Goal: Use online tool/utility: Utilize a website feature to perform a specific function

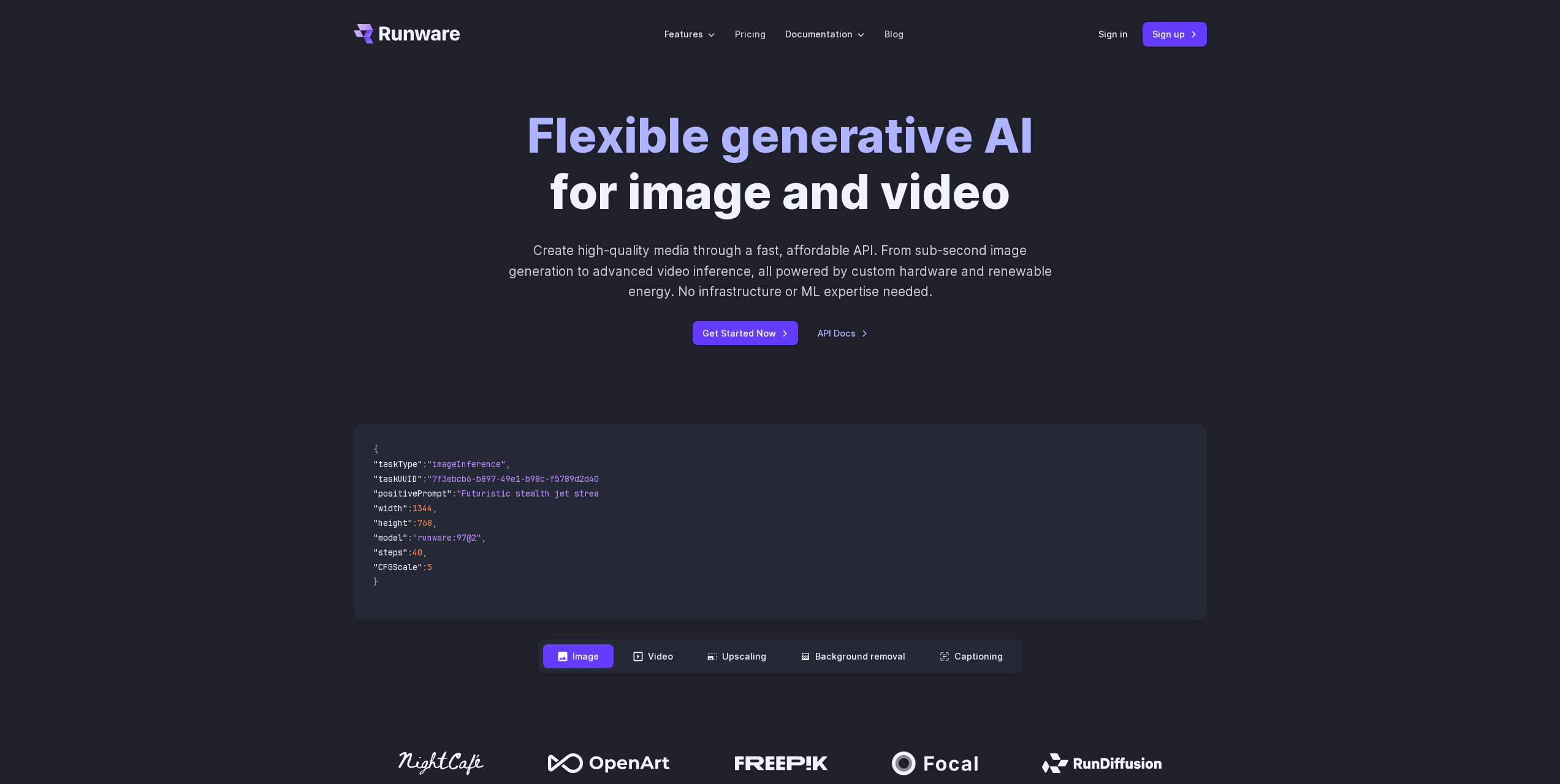
click at [147, 269] on div "Flexible generative AI for image and video Create high-quality media through a …" at bounding box center [780, 227] width 1560 height 316
click at [422, 148] on div "Flexible generative AI for image and video Create high-quality media through a …" at bounding box center [780, 226] width 853 height 237
click at [1108, 34] on link "Sign in" at bounding box center [1113, 34] width 29 height 15
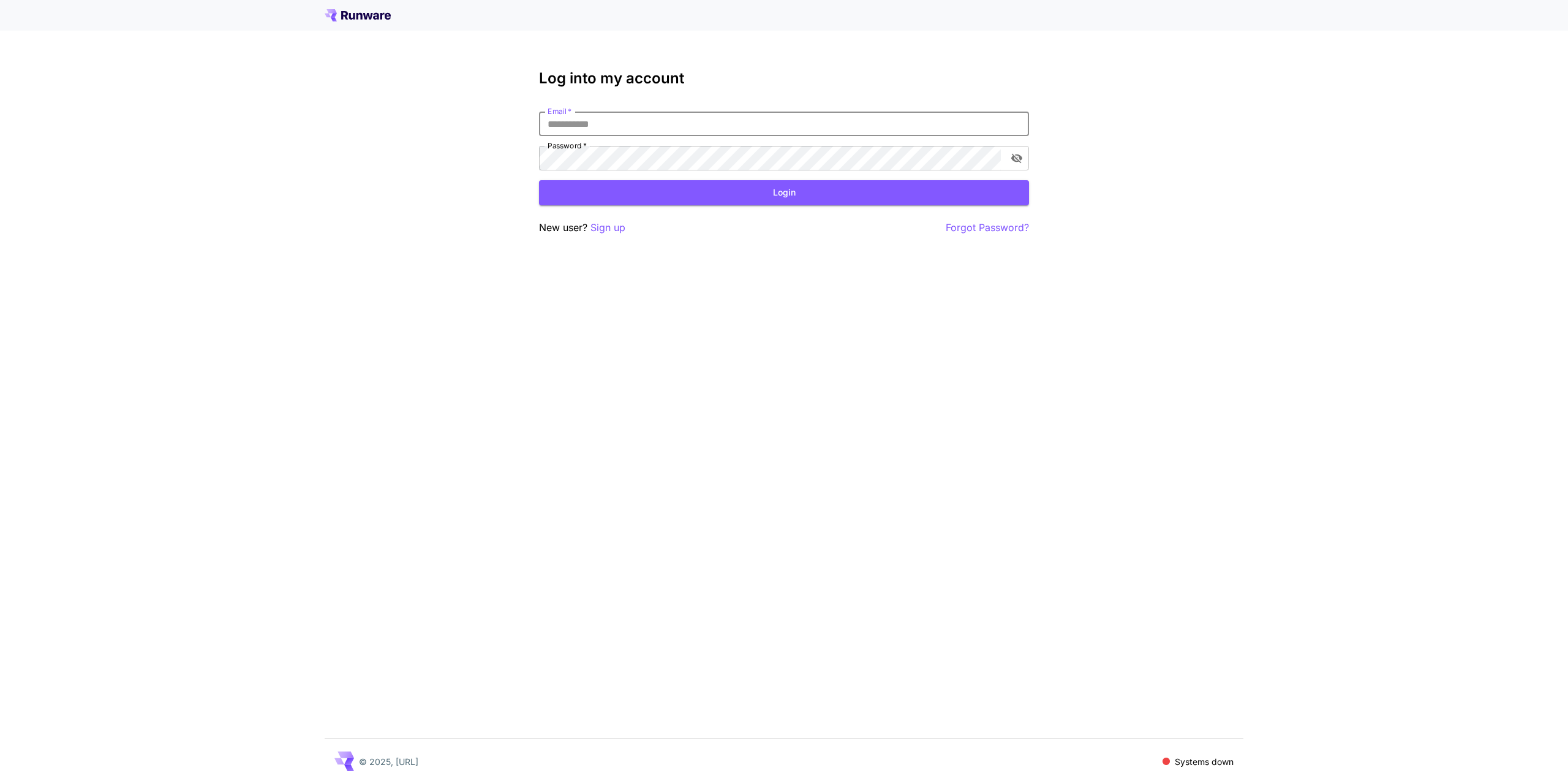
click at [654, 129] on input "Email   *" at bounding box center [784, 123] width 490 height 24
paste input "**********"
type input "**********"
click at [831, 189] on button "Login" at bounding box center [784, 193] width 490 height 25
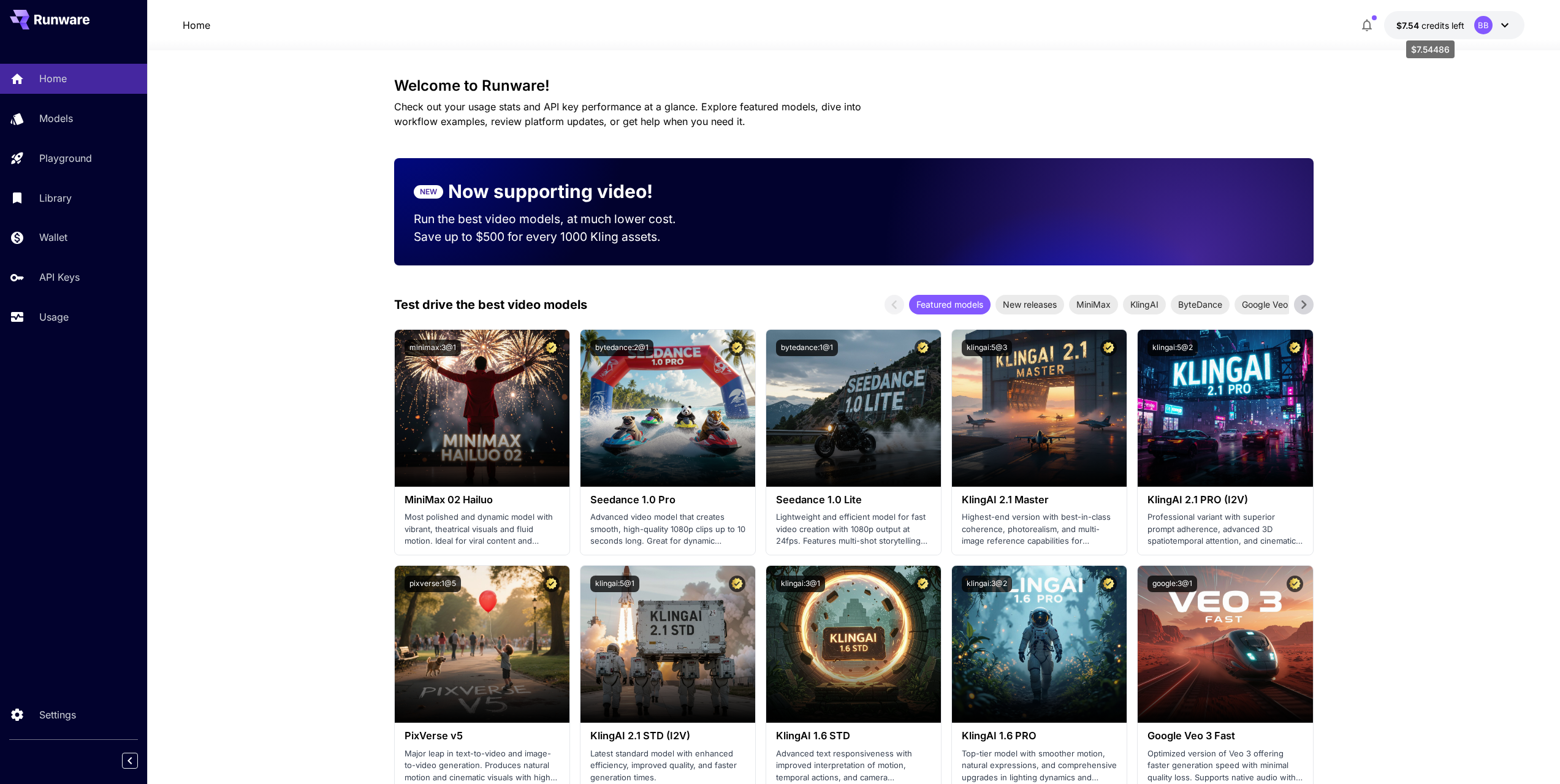
click at [1422, 27] on span "credits left" at bounding box center [1444, 25] width 43 height 11
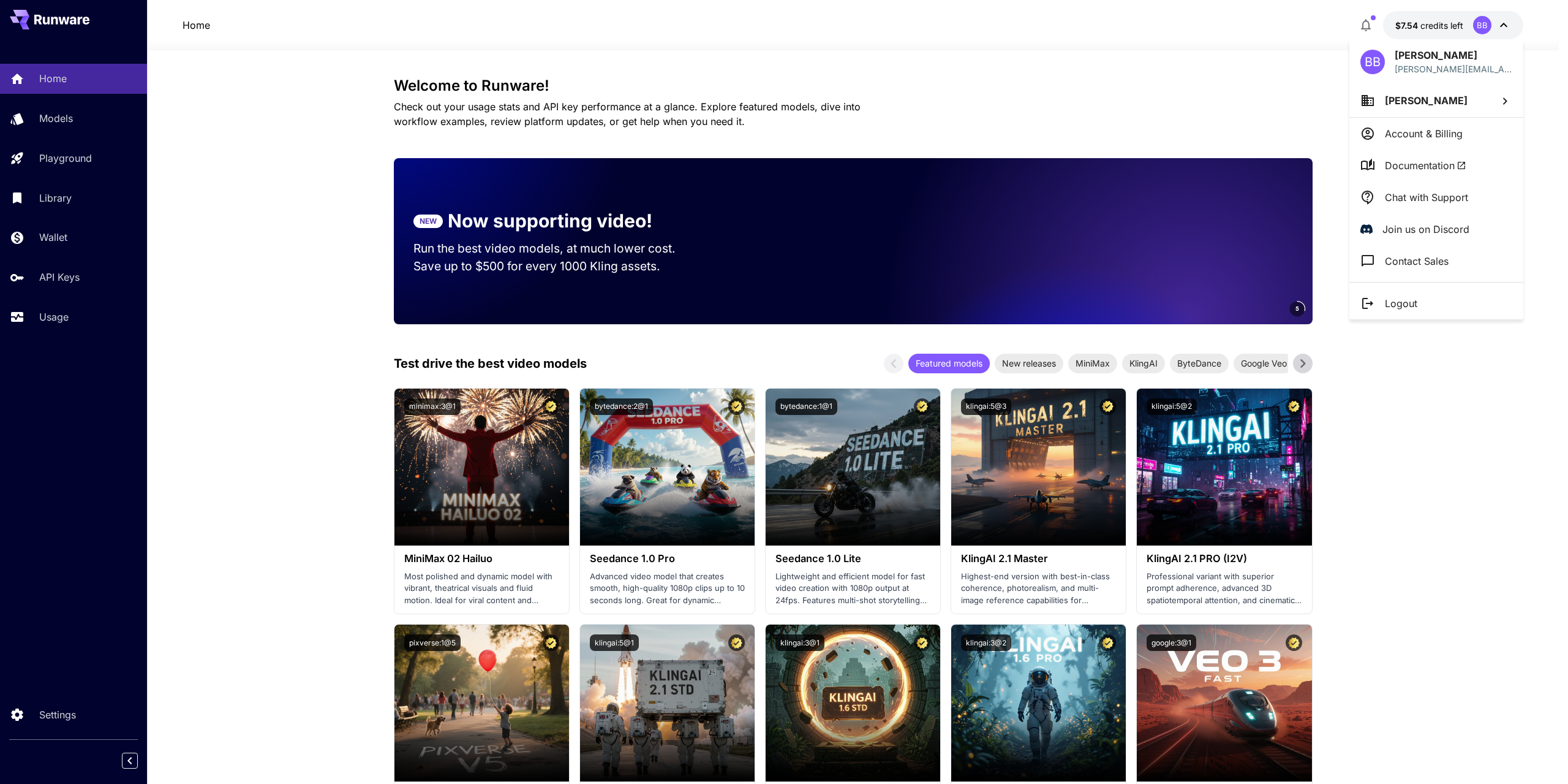
click at [1421, 27] on div at bounding box center [784, 392] width 1568 height 784
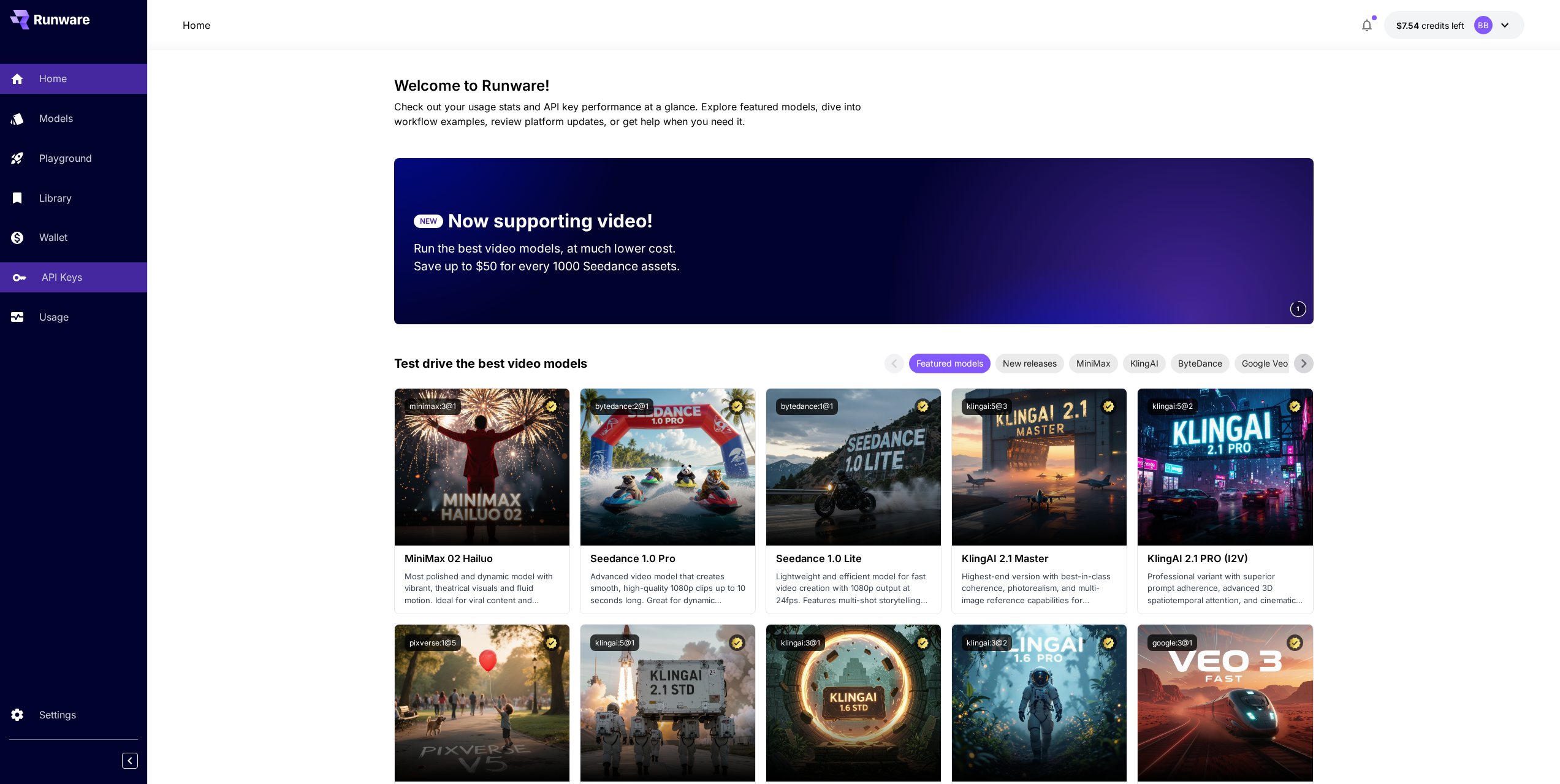
click at [80, 275] on p "API Keys" at bounding box center [62, 276] width 41 height 15
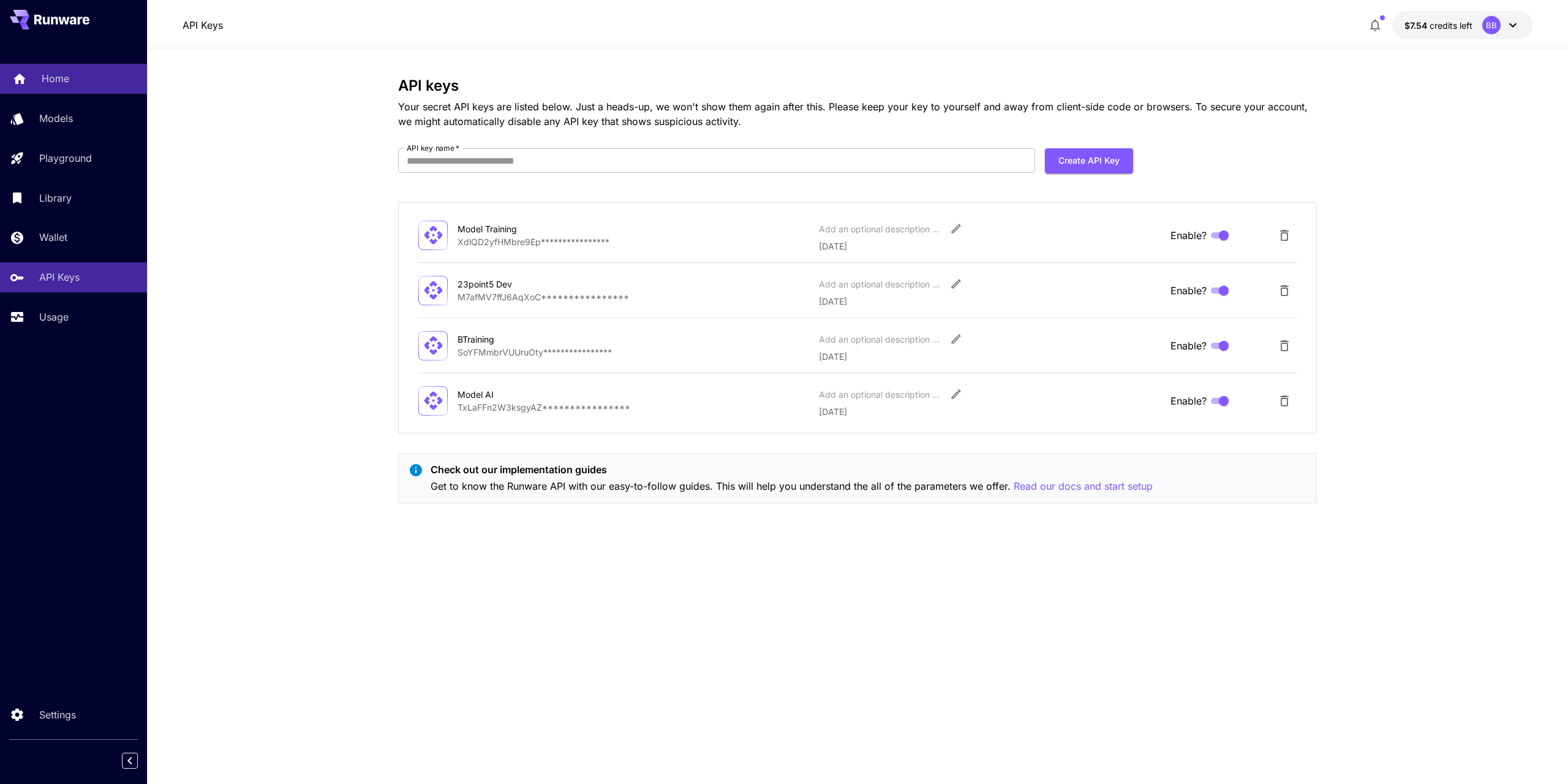
click at [53, 81] on p "Home" at bounding box center [55, 78] width 27 height 15
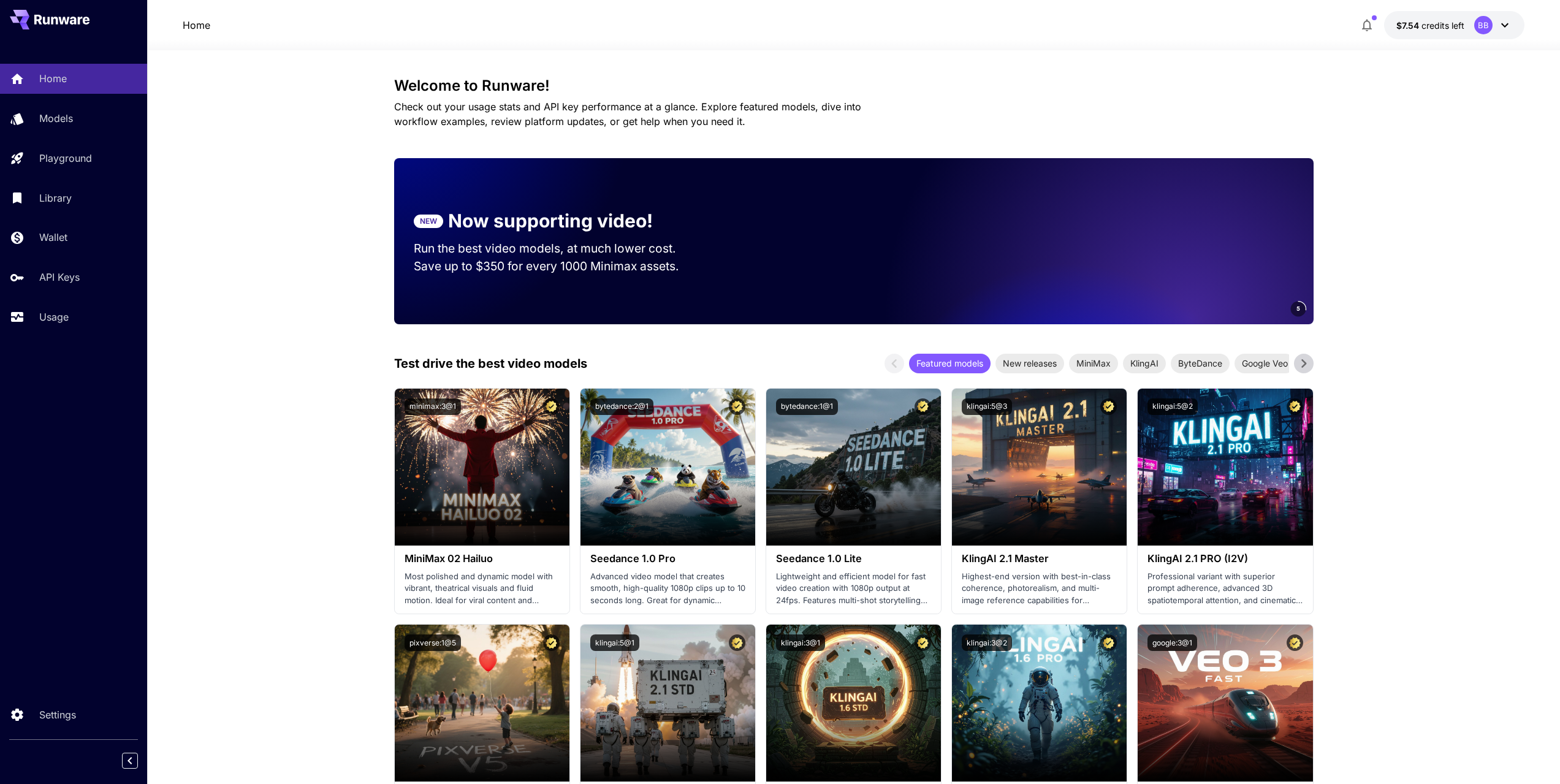
click at [1302, 358] on icon at bounding box center [1304, 363] width 18 height 18
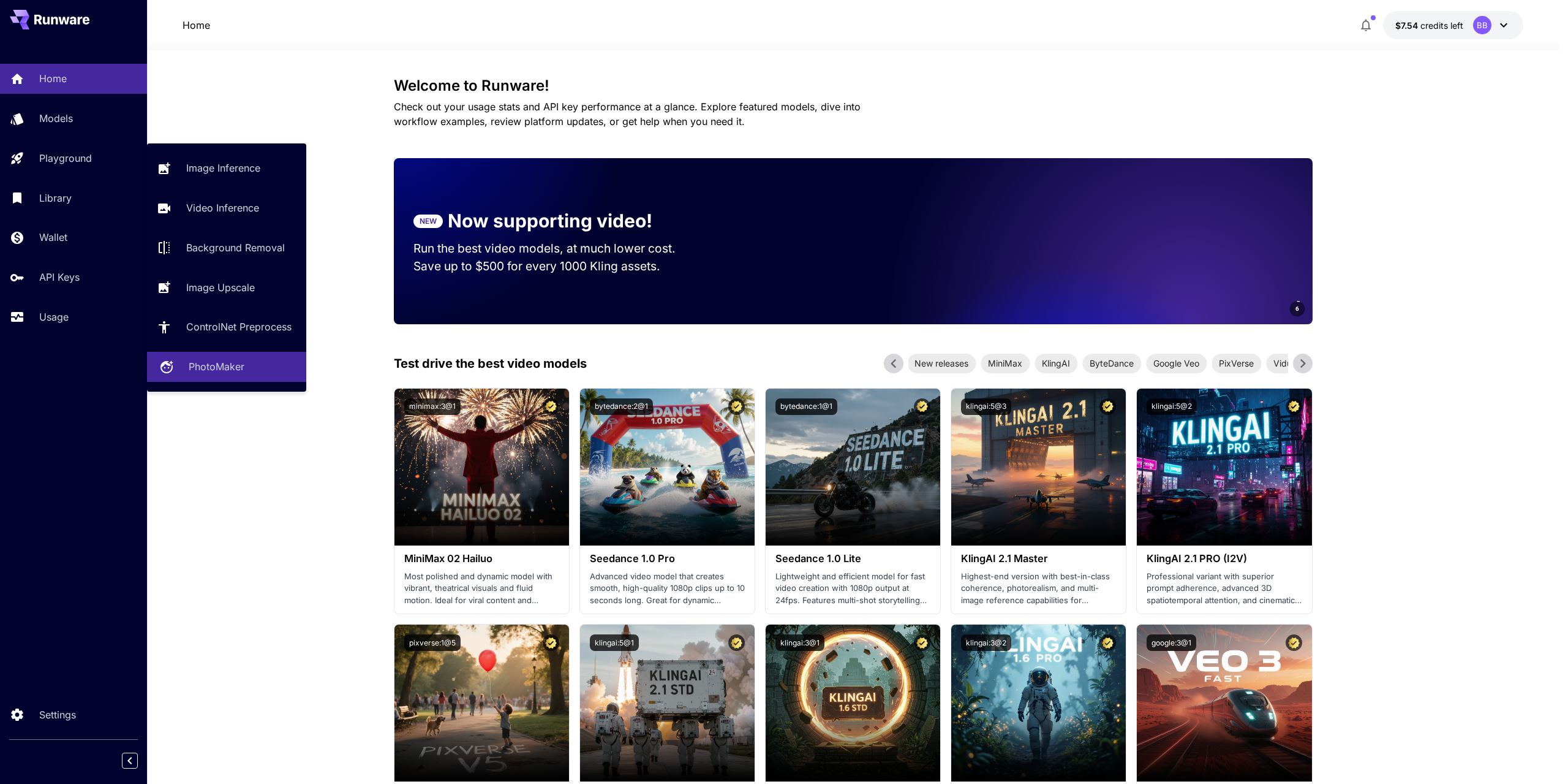
click at [212, 366] on p "PhotoMaker" at bounding box center [217, 366] width 56 height 15
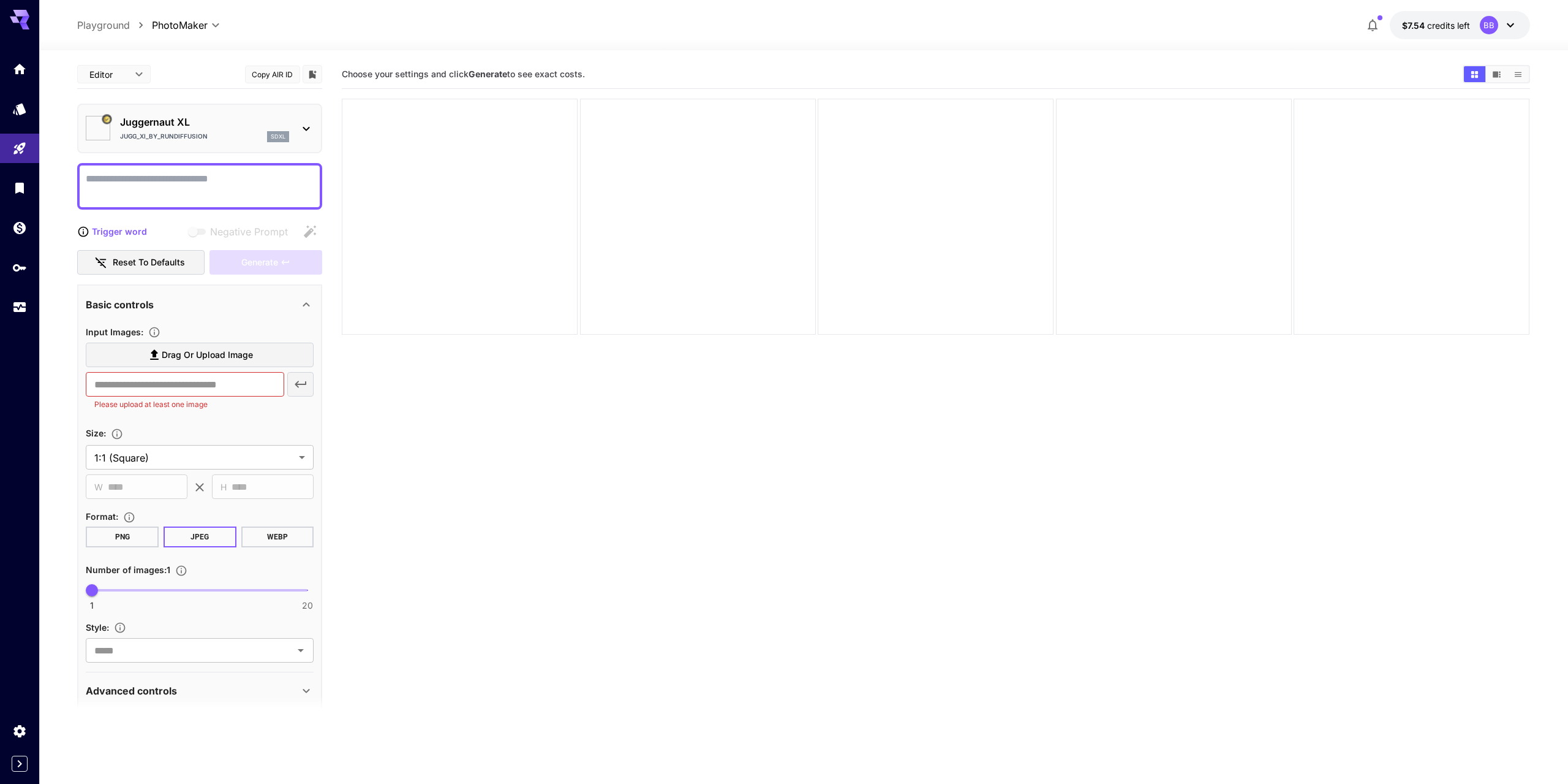
type input "*********"
type input "*******"
click at [149, 182] on textarea "Negative Prompt" at bounding box center [200, 186] width 228 height 29
click at [289, 644] on icon "Clear" at bounding box center [285, 650] width 13 height 13
click at [308, 648] on icon "Open" at bounding box center [300, 649] width 15 height 15
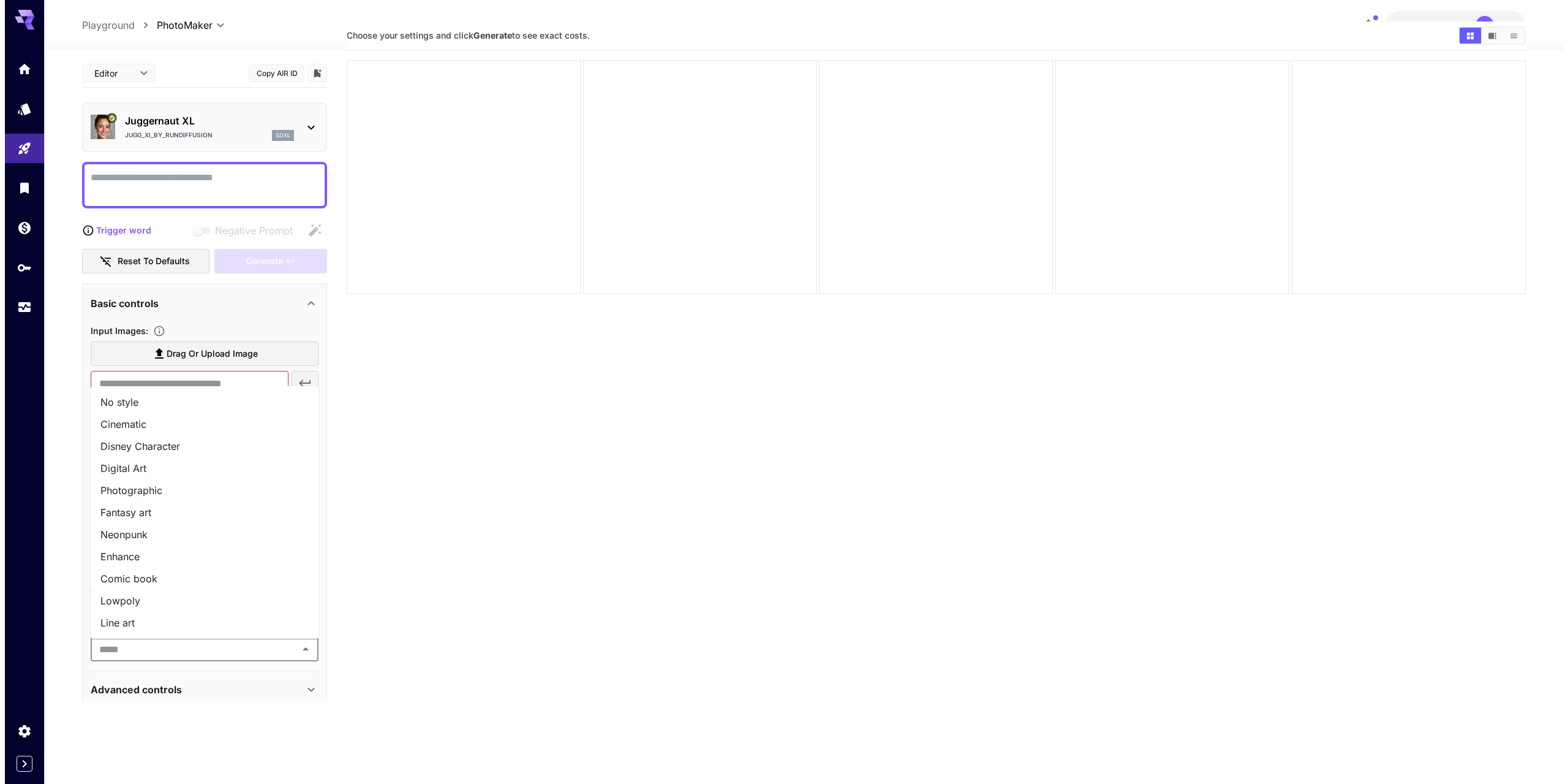
scroll to position [36, 0]
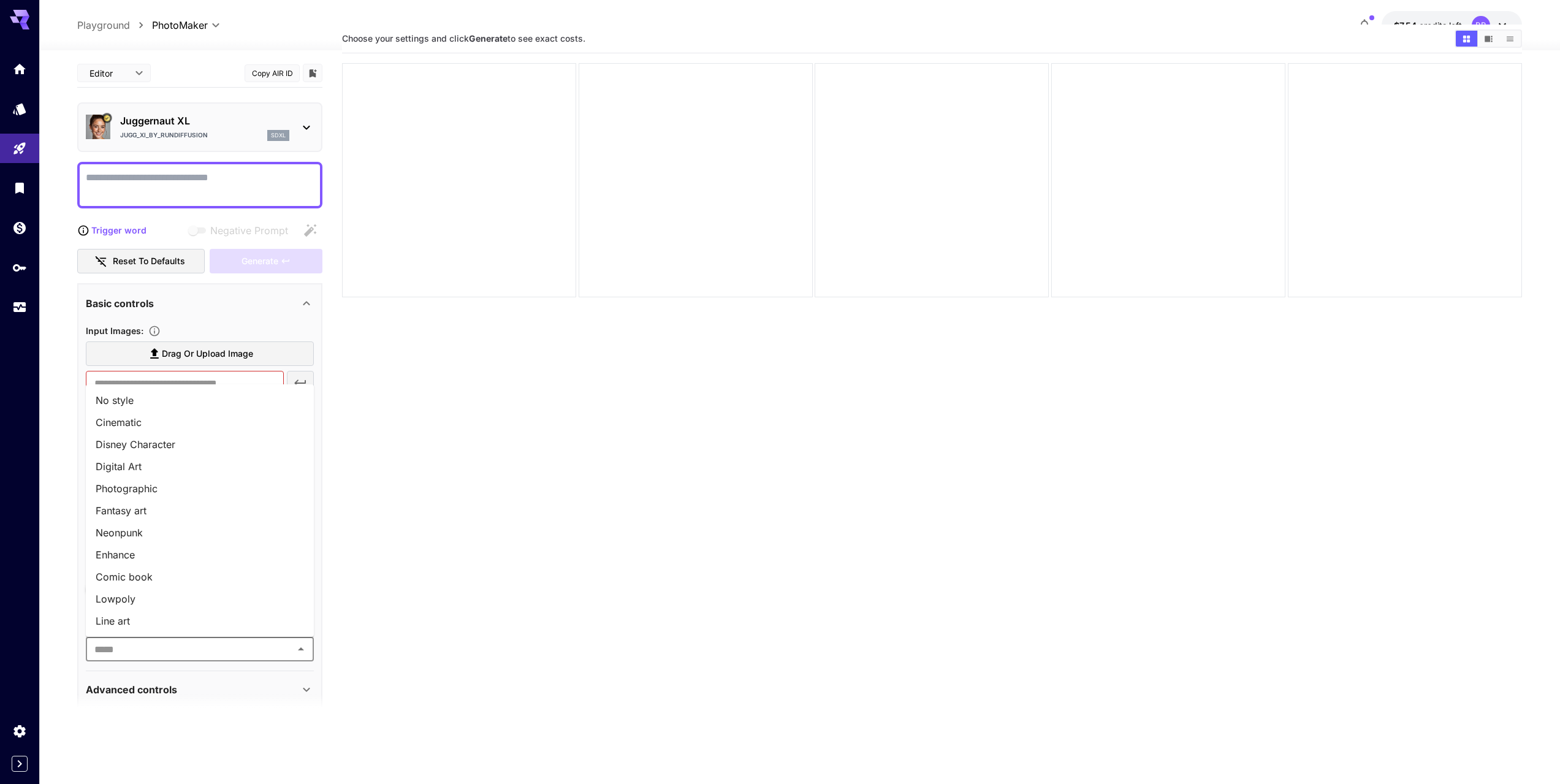
click at [147, 416] on li "Cinematic" at bounding box center [200, 422] width 228 height 22
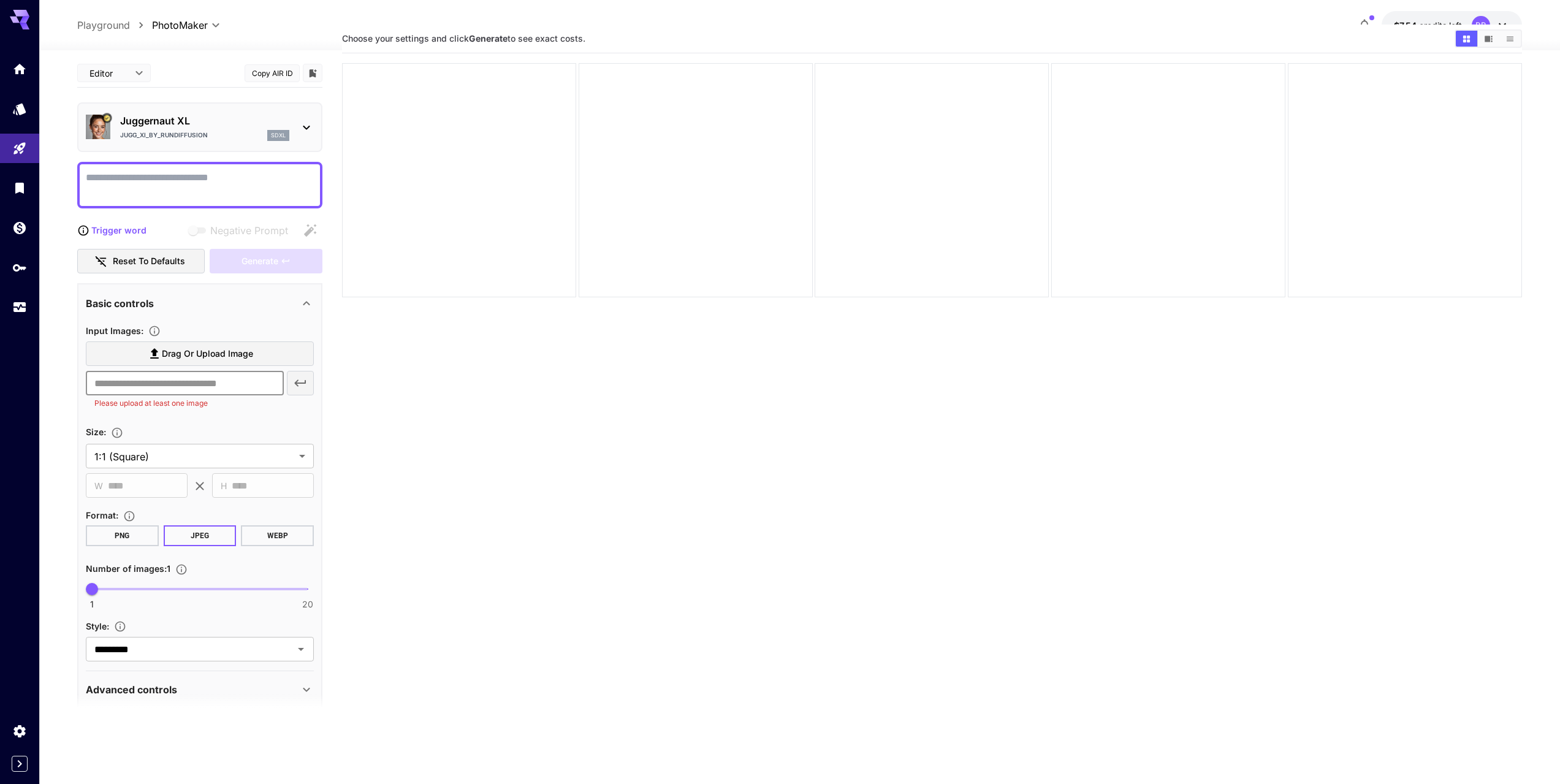
click at [216, 381] on input "text" at bounding box center [185, 383] width 198 height 24
click at [170, 184] on textarea "Negative Prompt" at bounding box center [200, 185] width 228 height 29
click at [226, 127] on p "Juggernaut XL" at bounding box center [205, 120] width 170 height 15
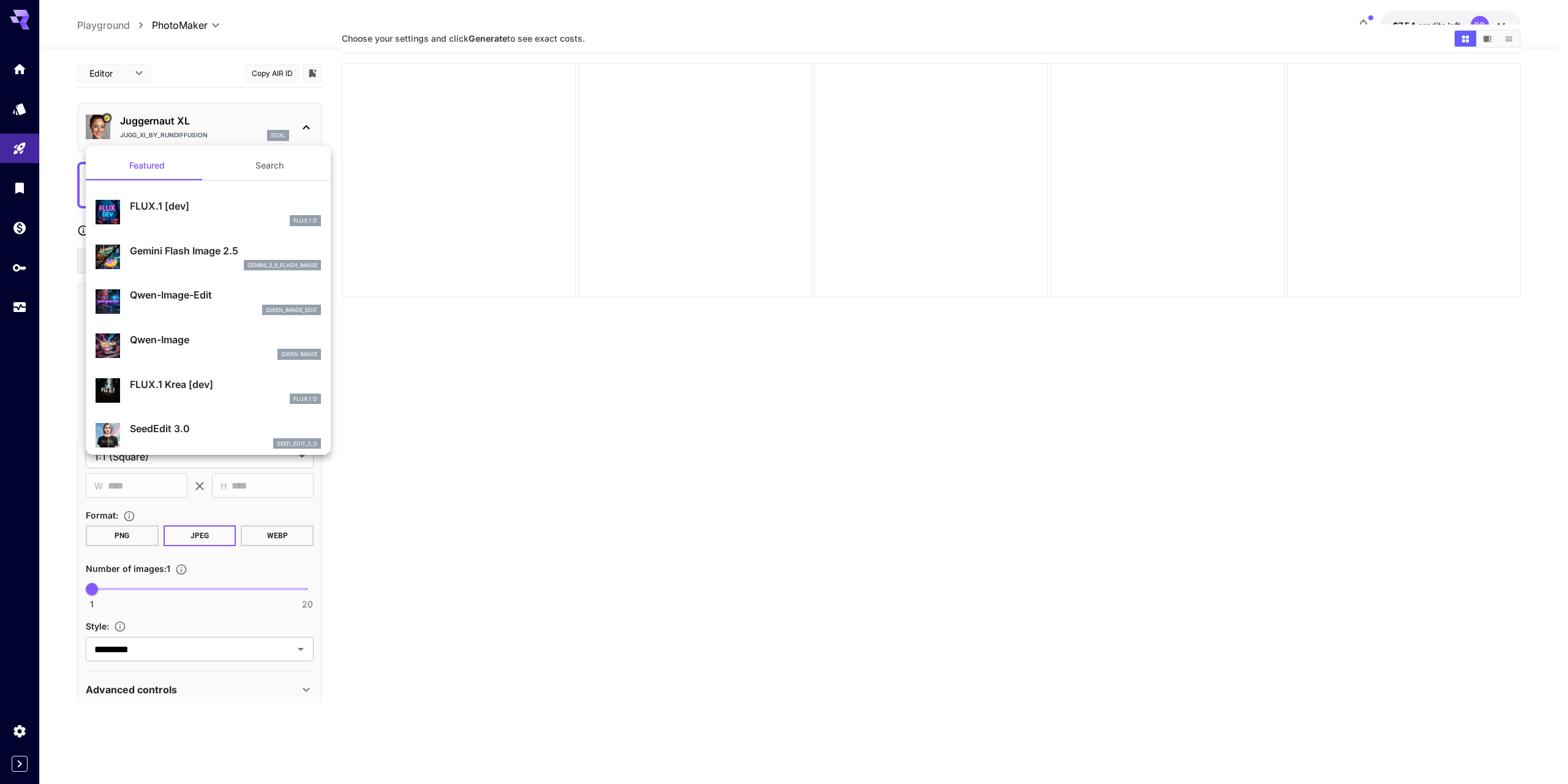
click at [63, 120] on div at bounding box center [784, 392] width 1568 height 784
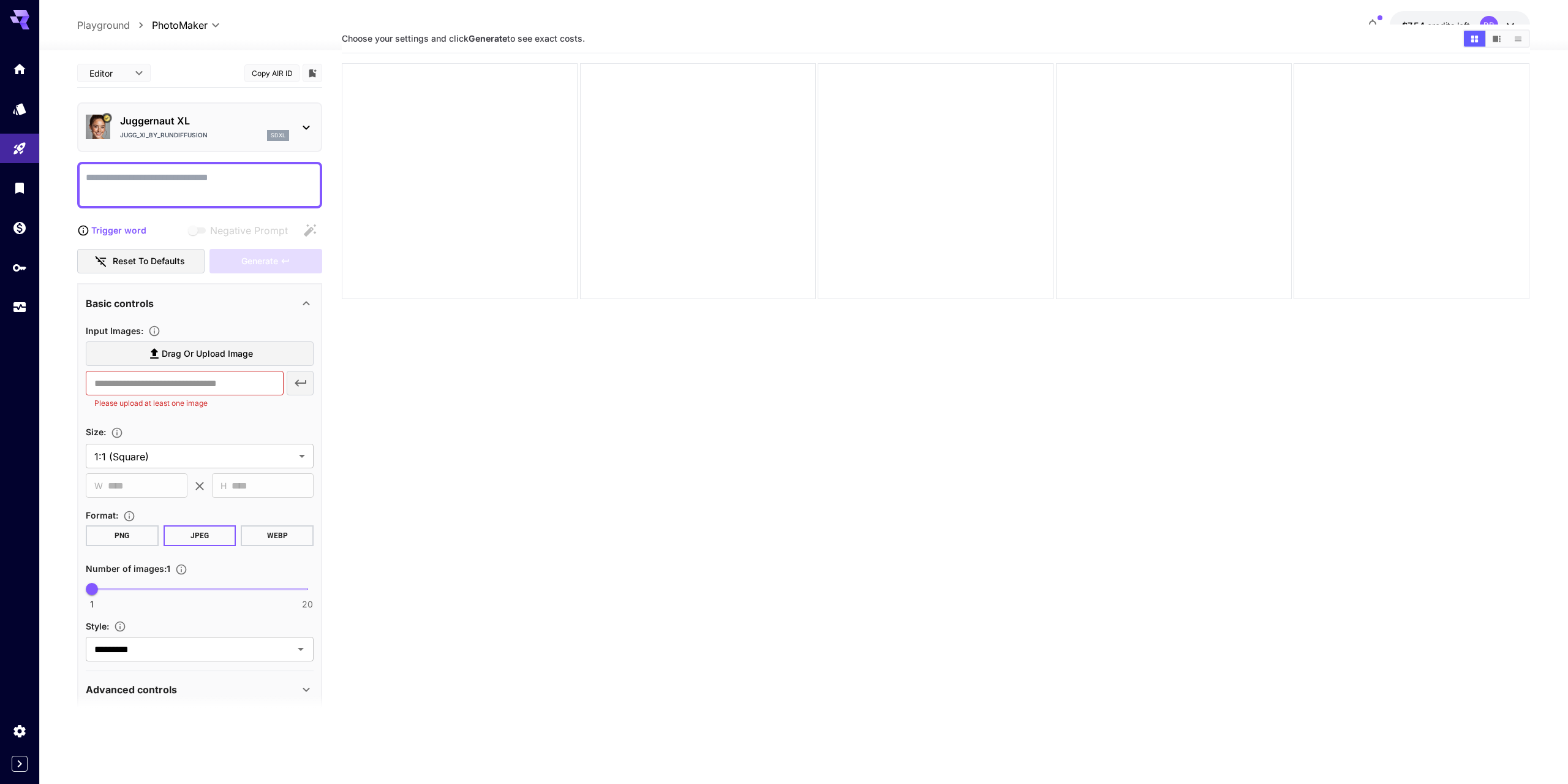
click at [220, 22] on body "**********" at bounding box center [784, 404] width 1568 height 881
click at [194, 49] on span "Image Inference" at bounding box center [189, 47] width 106 height 15
type input "**********"
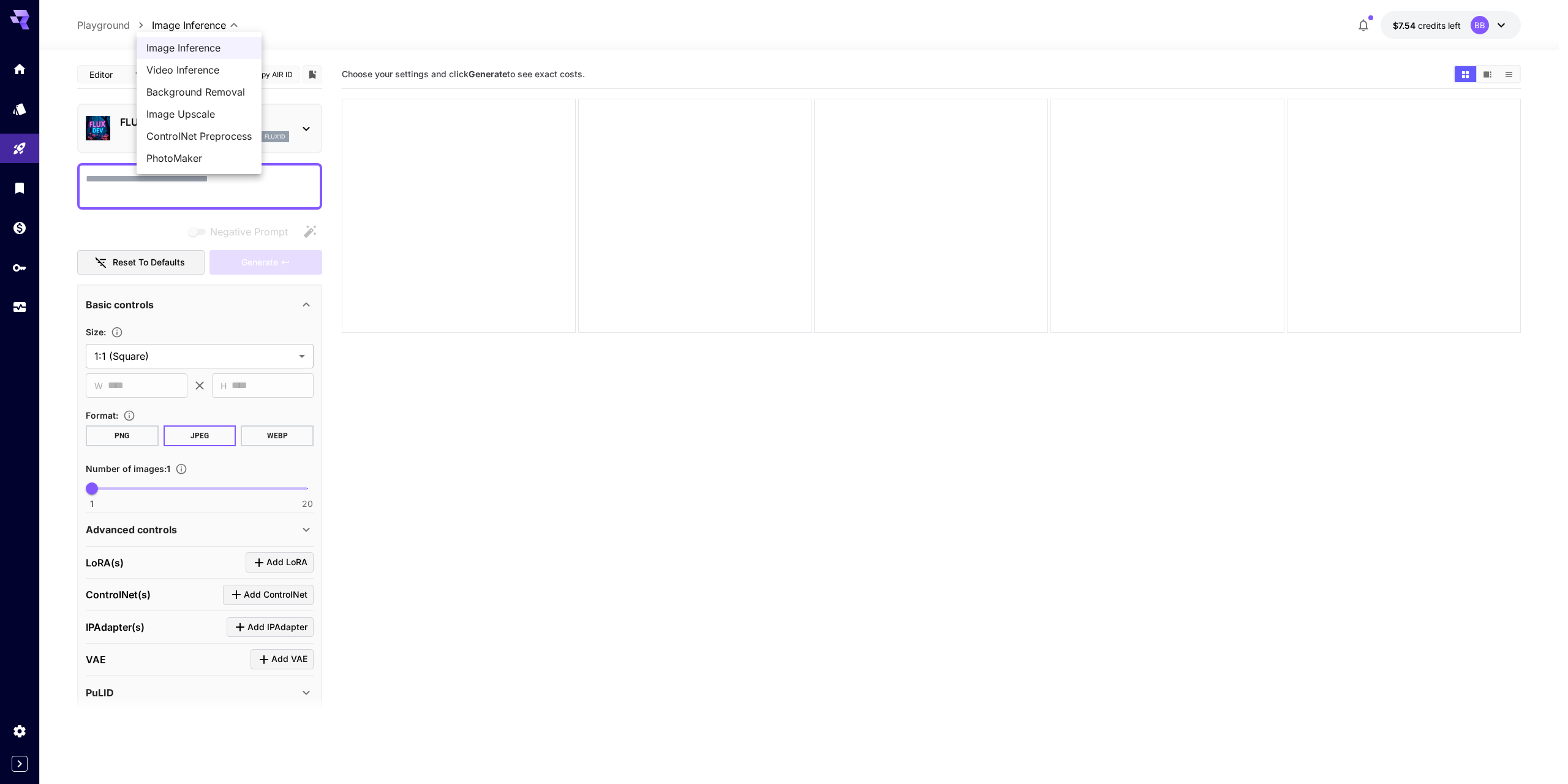
click at [231, 23] on body "**********" at bounding box center [784, 440] width 1568 height 881
click at [301, 16] on div at bounding box center [784, 392] width 1568 height 784
click at [25, 16] on icon at bounding box center [19, 16] width 19 height 13
click at [19, 6] on div at bounding box center [19, 15] width 39 height 29
click at [24, 27] on icon at bounding box center [24, 25] width 10 height 7
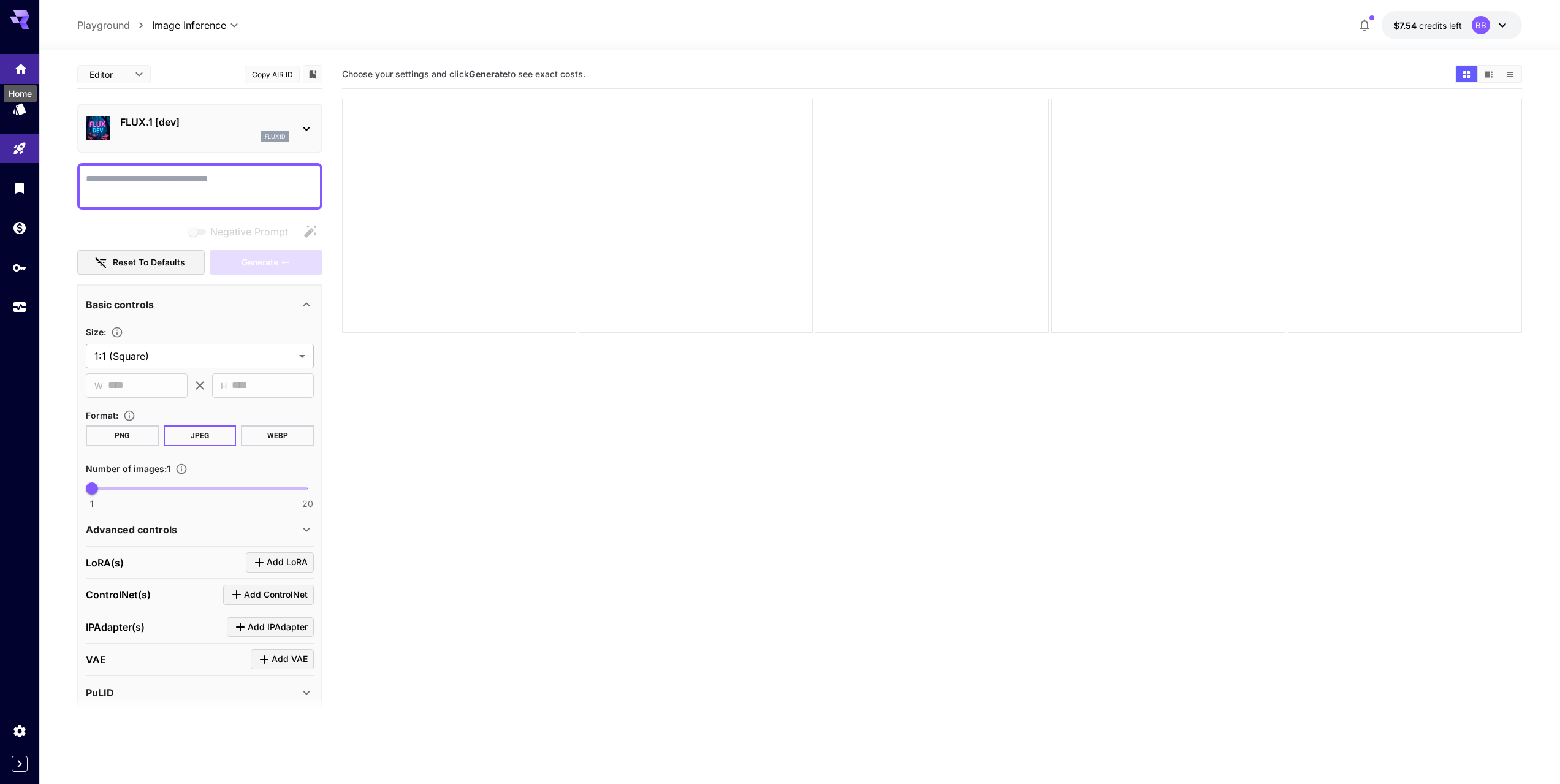
click at [21, 68] on icon "Home" at bounding box center [20, 65] width 15 height 15
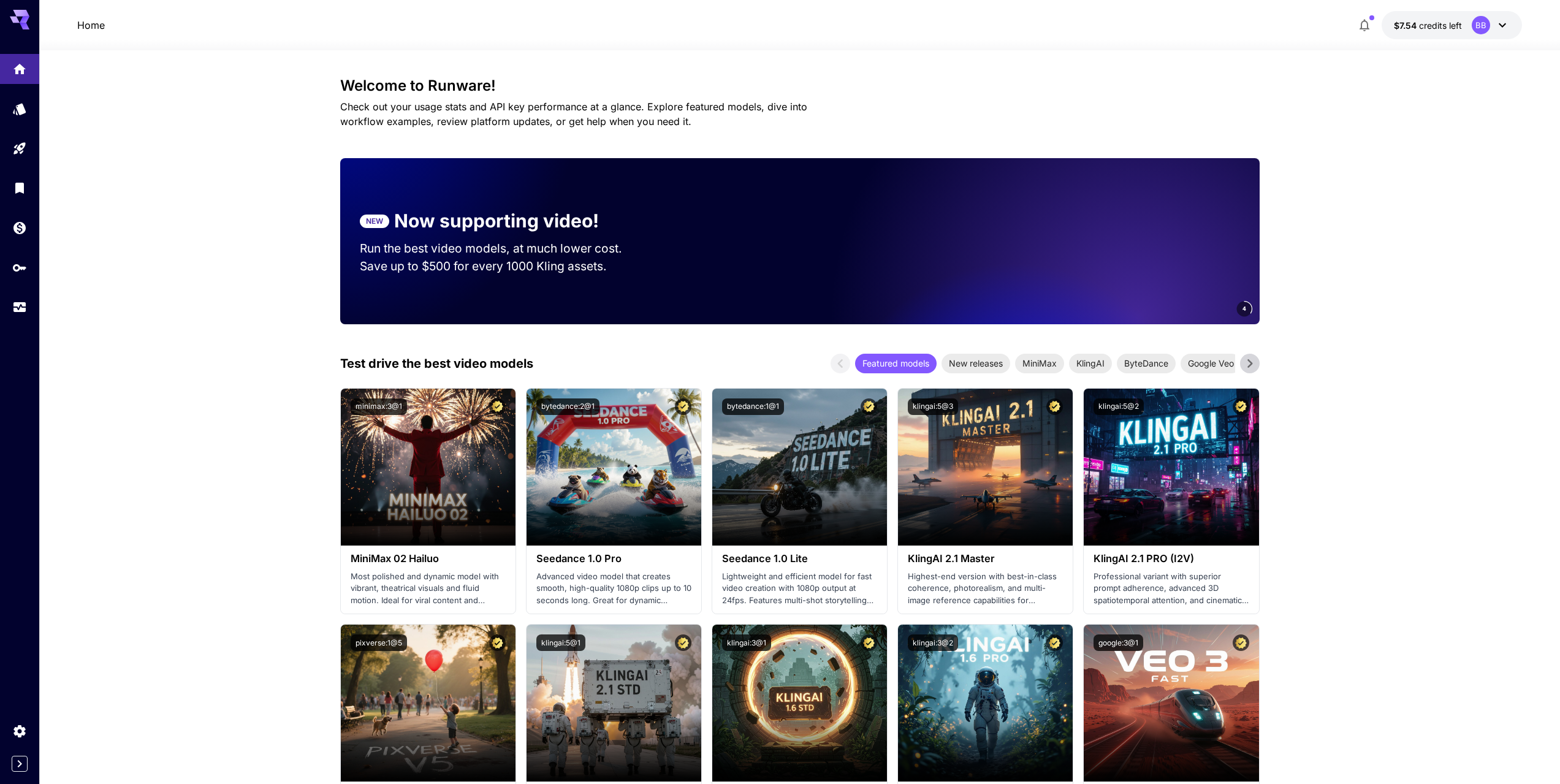
click at [94, 29] on p "Home" at bounding box center [91, 24] width 27 height 15
click at [1412, 30] on span "$7.54" at bounding box center [1407, 25] width 25 height 11
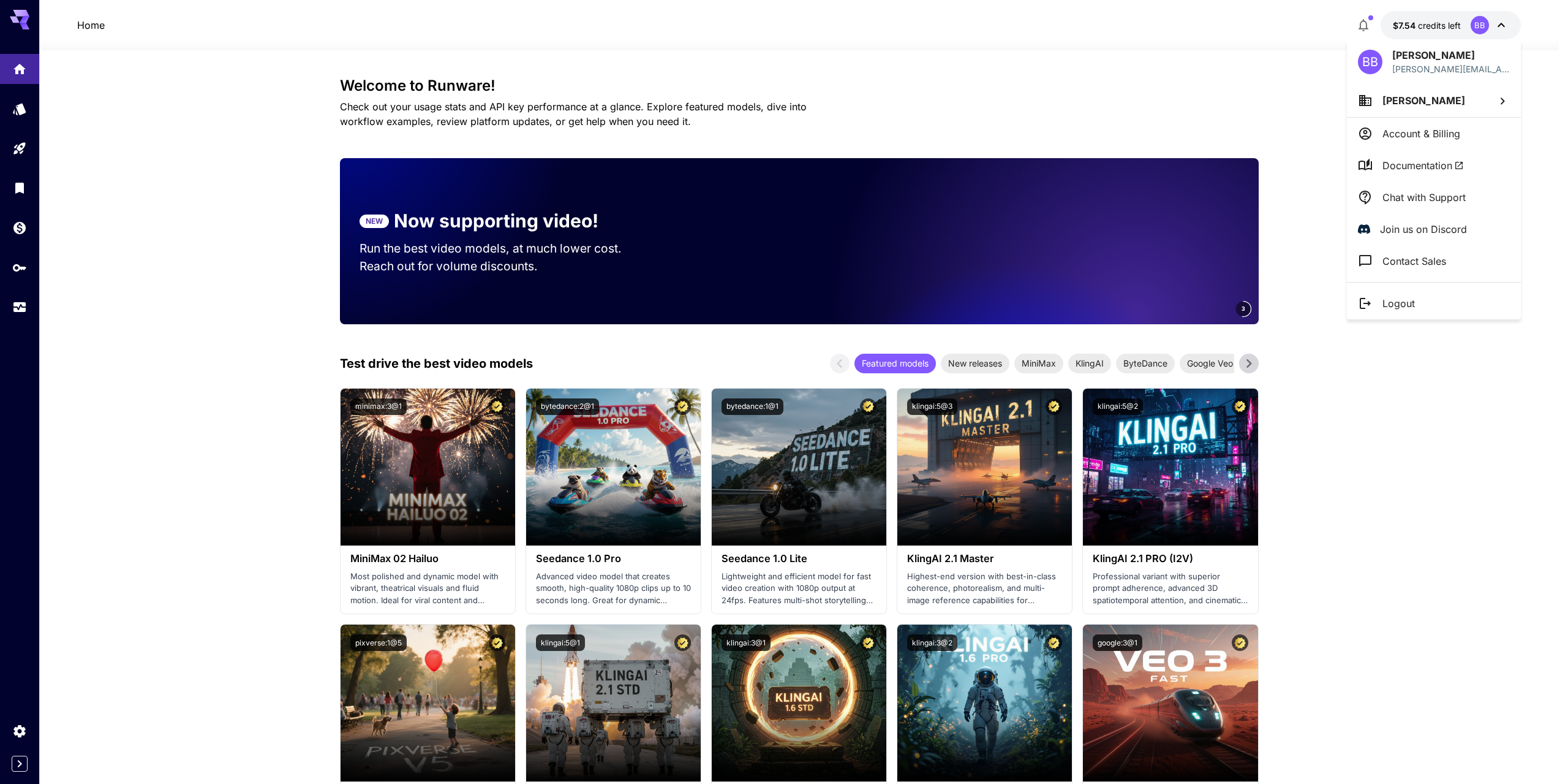
click at [1403, 136] on p "Account & Billing" at bounding box center [1421, 133] width 77 height 15
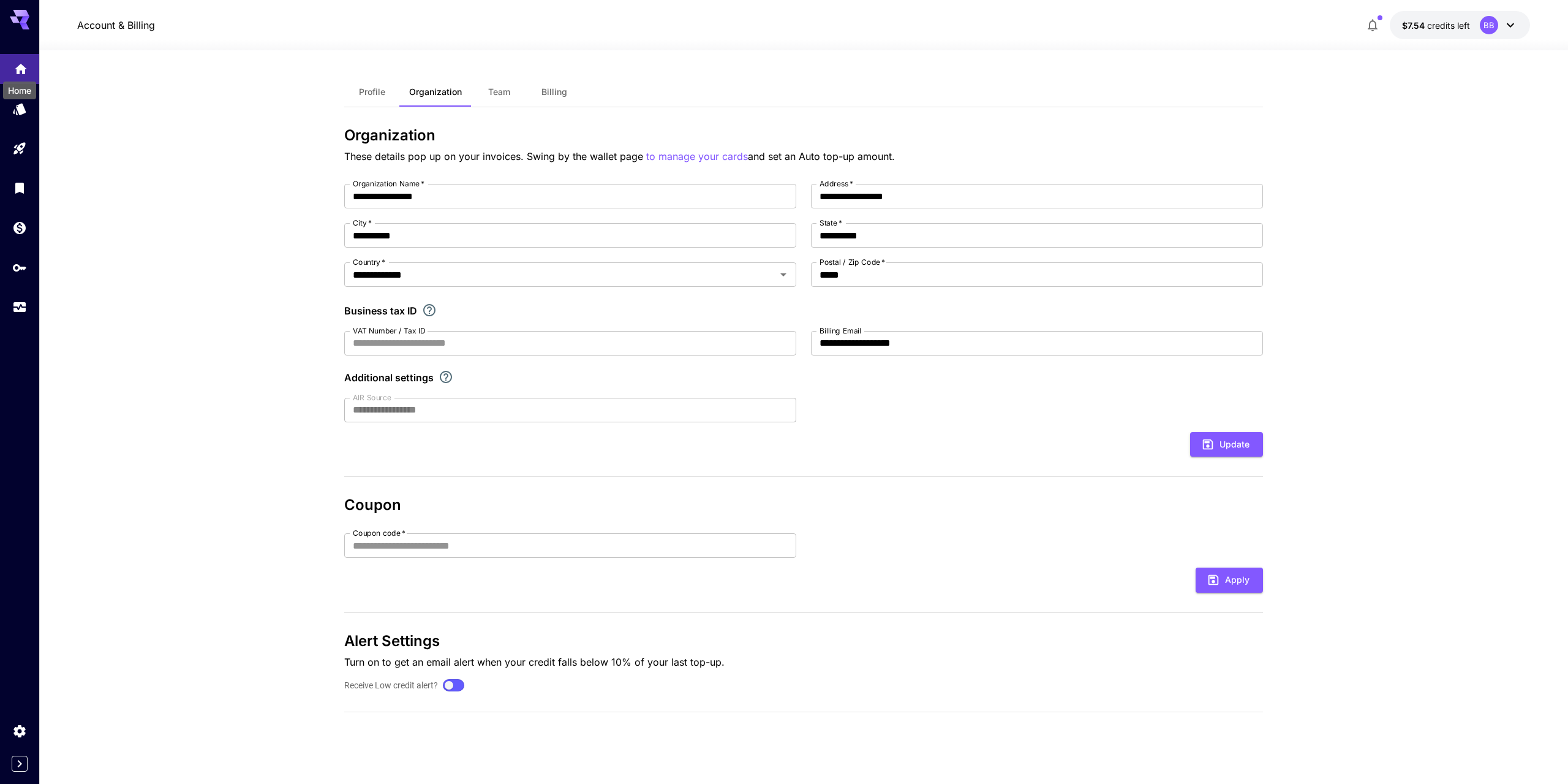
click at [22, 61] on icon "Home" at bounding box center [20, 65] width 15 height 15
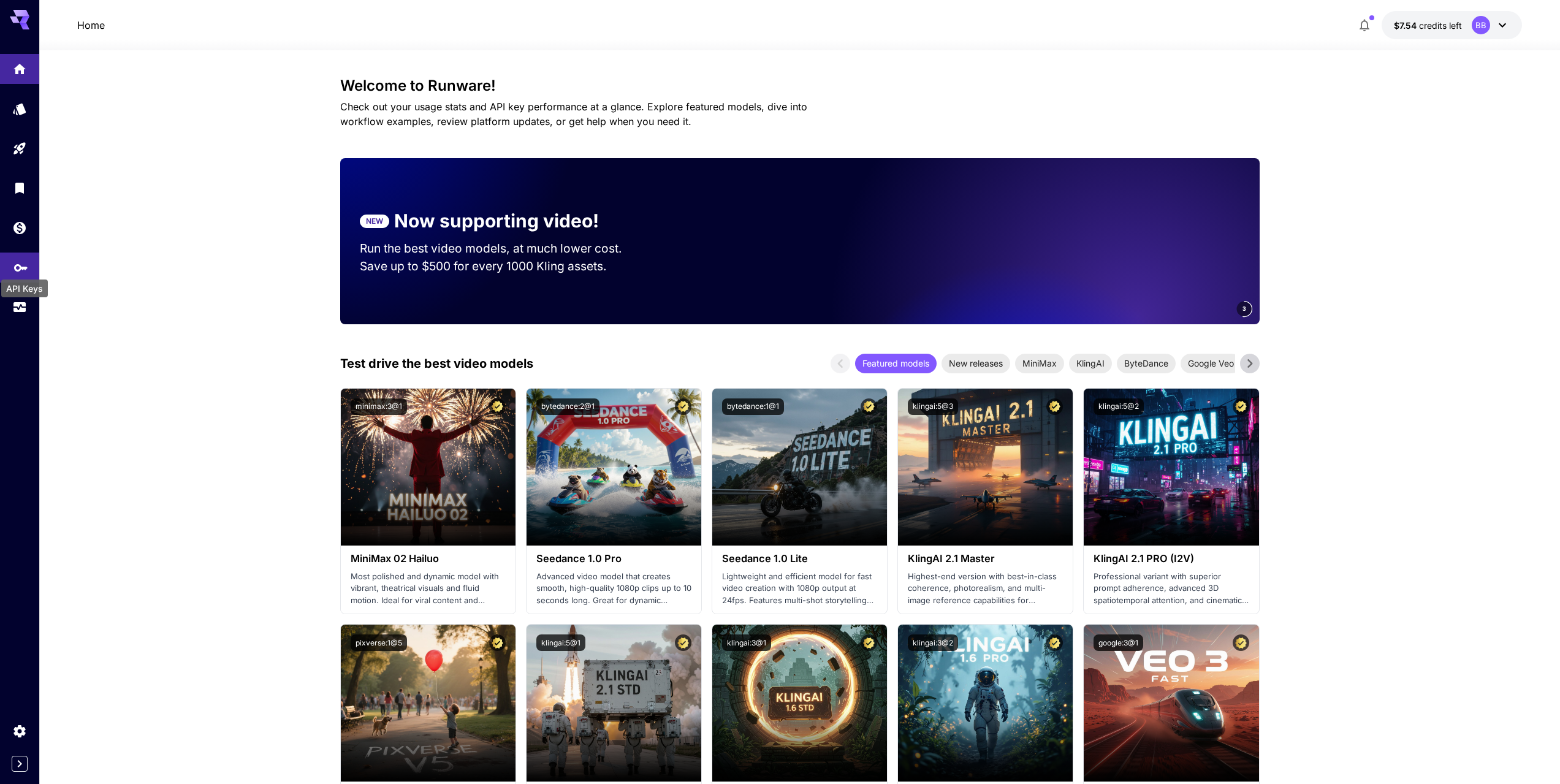
click at [18, 262] on icon "API Keys" at bounding box center [20, 263] width 15 height 15
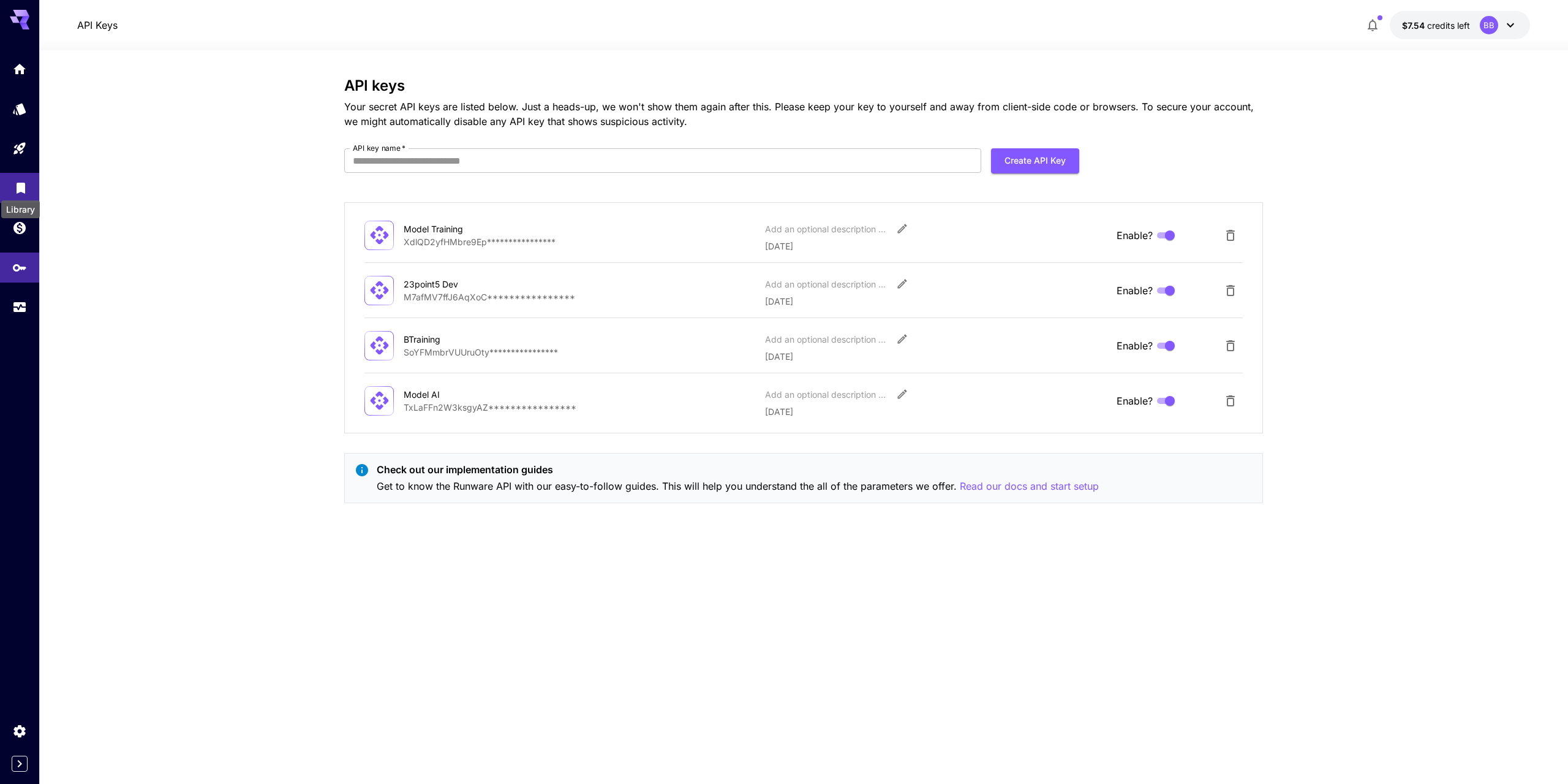
click at [15, 182] on icon "Library" at bounding box center [20, 184] width 15 height 15
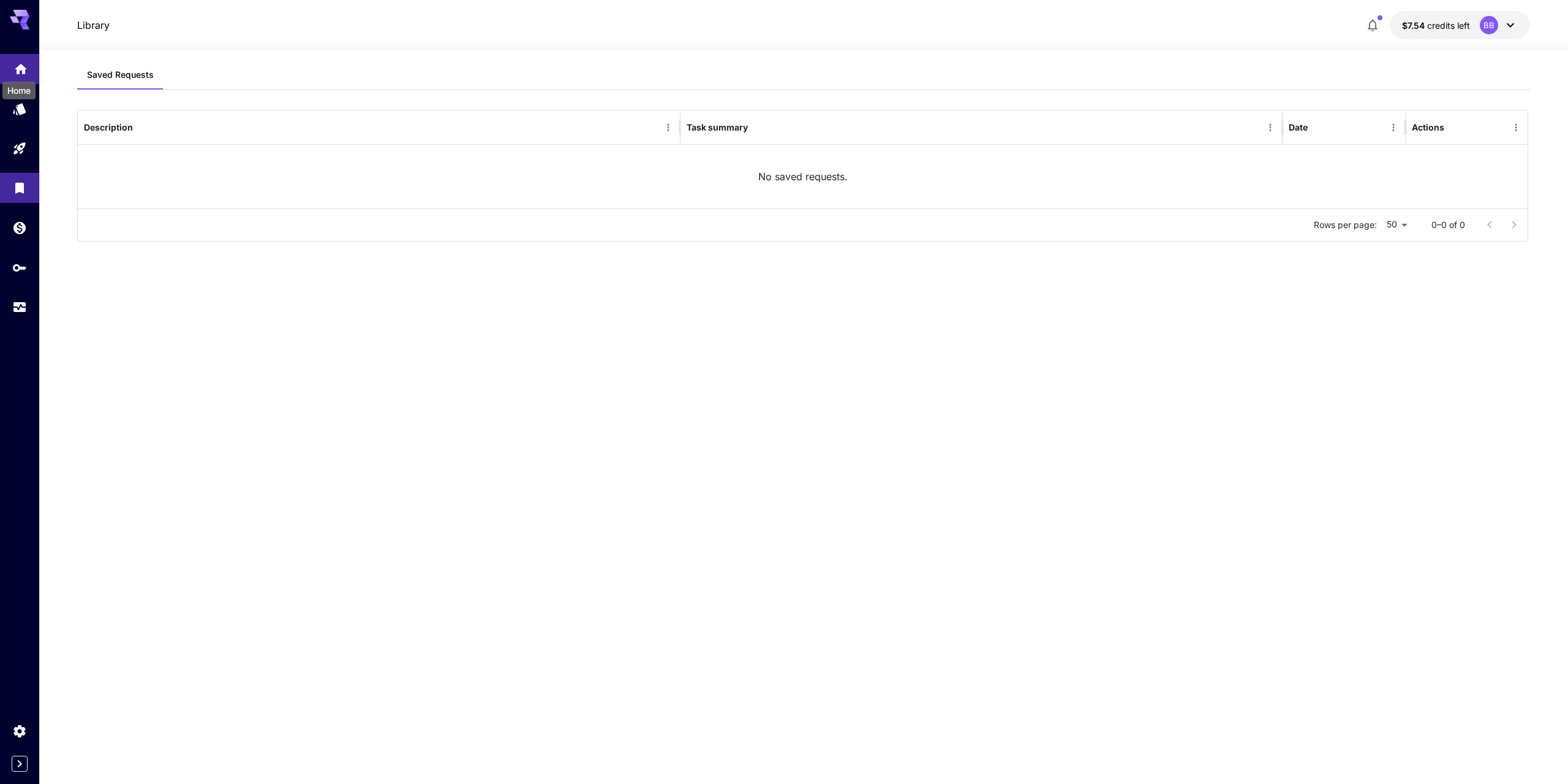
click at [22, 64] on icon "Home" at bounding box center [20, 65] width 13 height 11
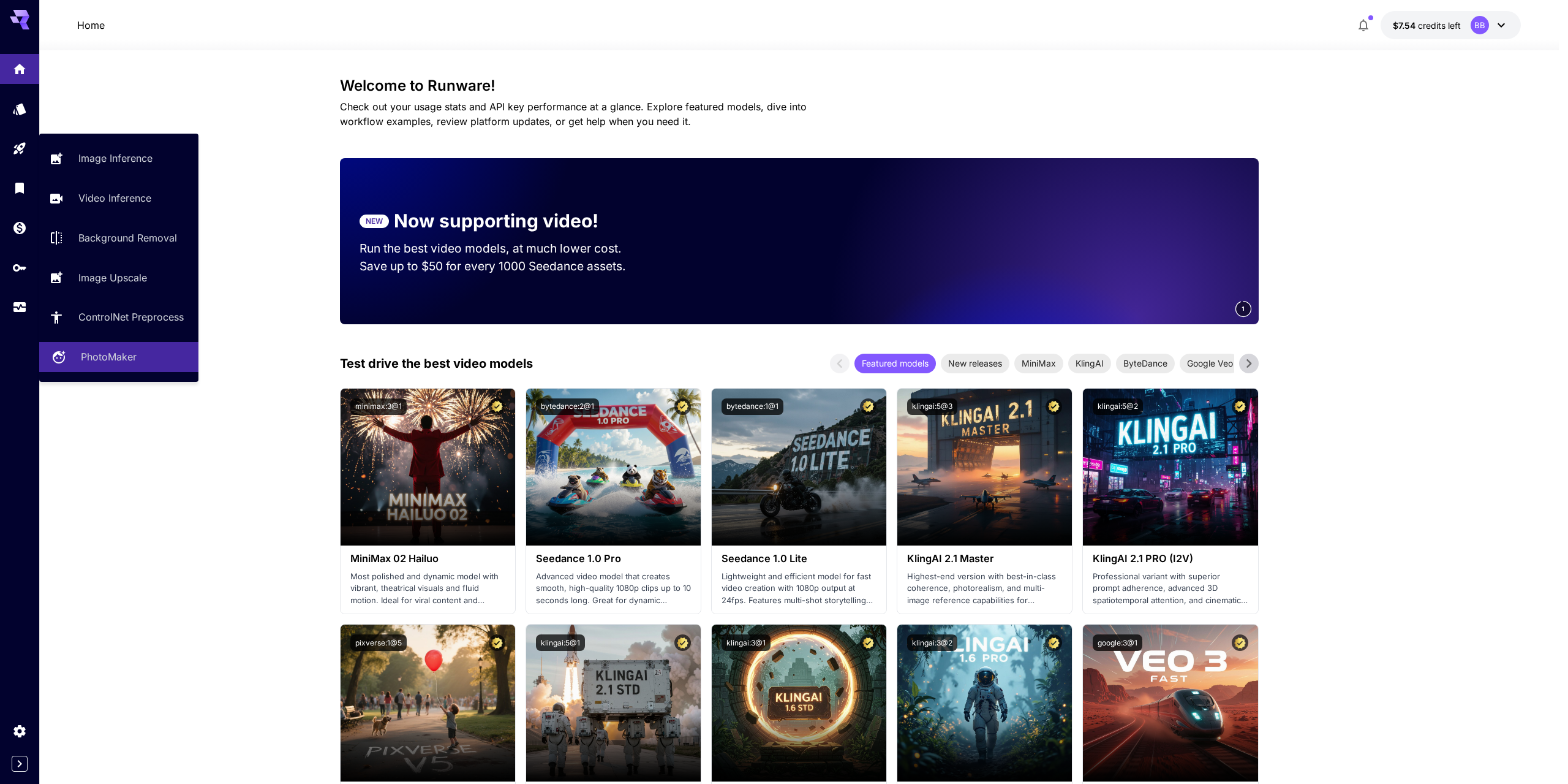
click at [97, 356] on p "PhotoMaker" at bounding box center [108, 356] width 56 height 15
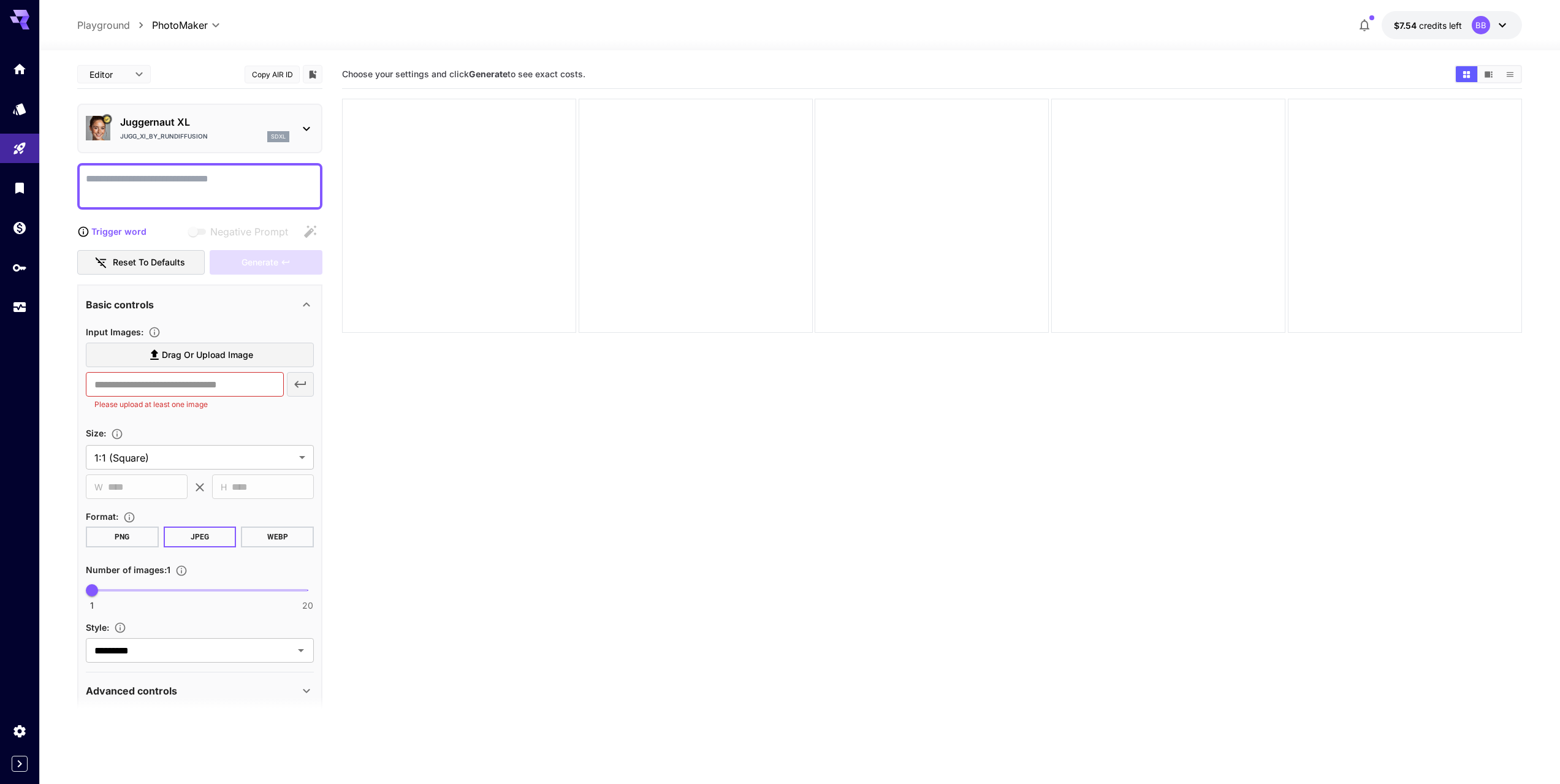
click at [309, 127] on icon at bounding box center [305, 129] width 7 height 4
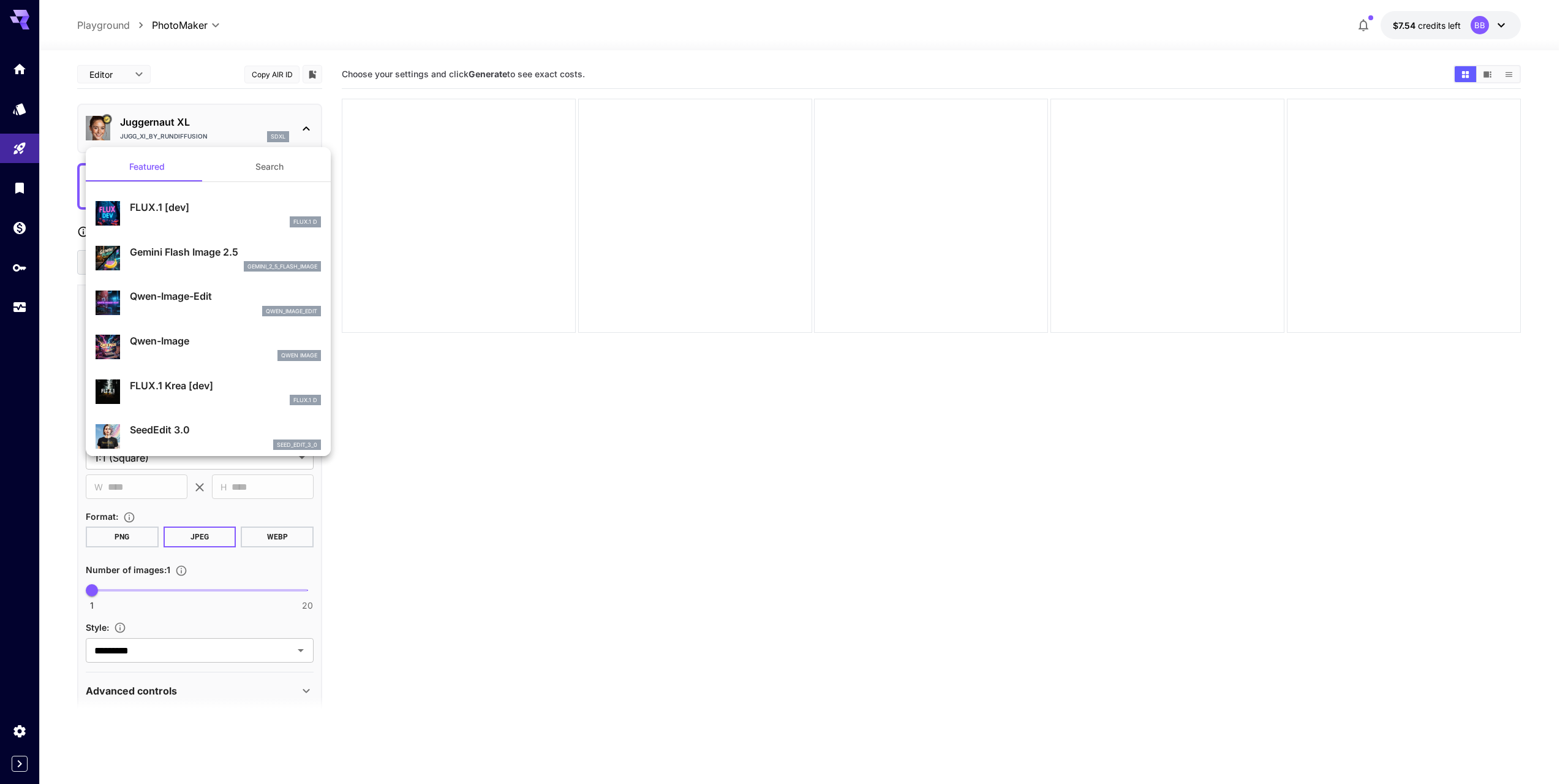
click at [22, 339] on div at bounding box center [784, 392] width 1568 height 784
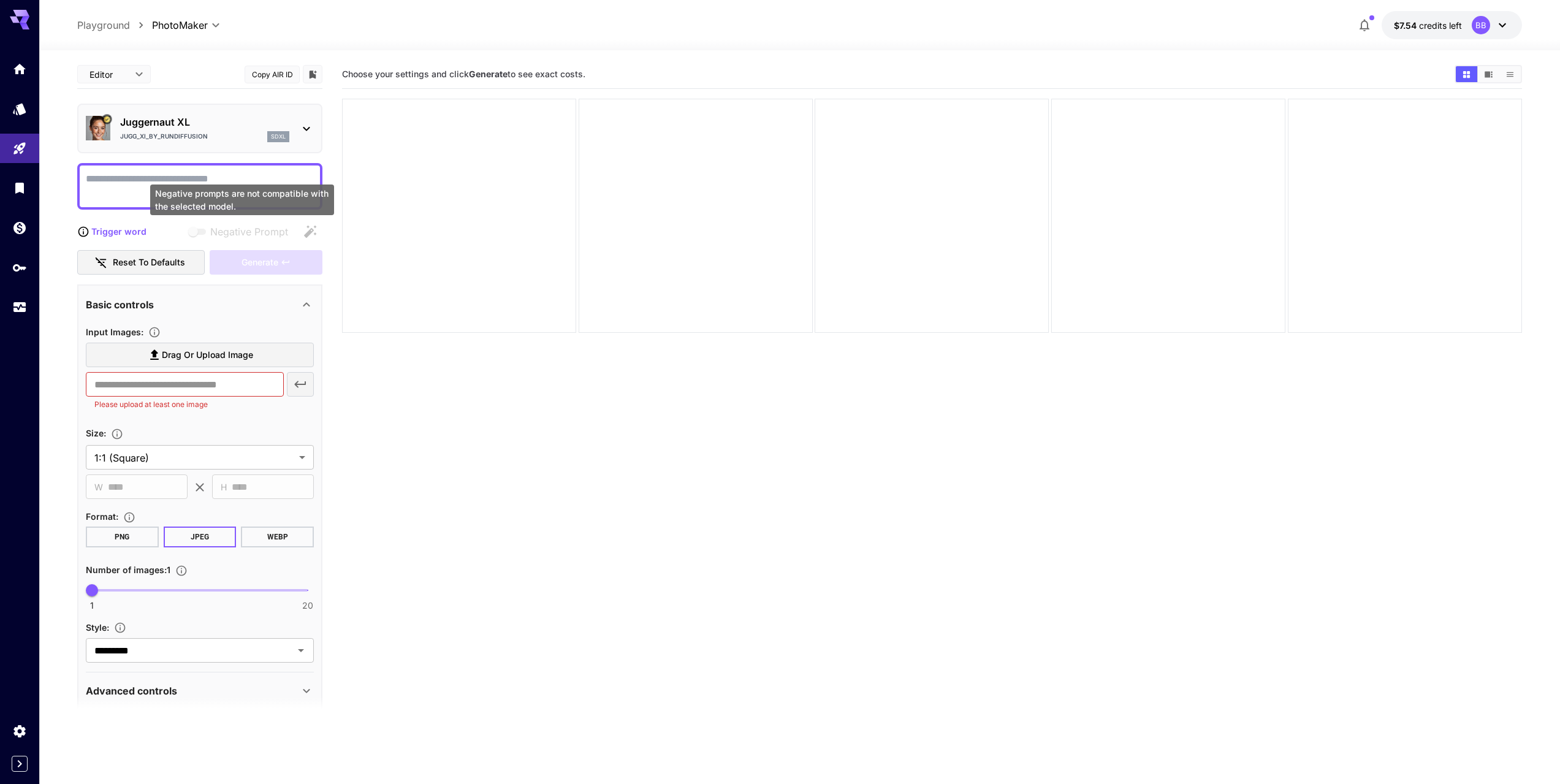
click at [257, 224] on span "Negative Prompt" at bounding box center [249, 231] width 78 height 15
click at [134, 182] on textarea "Negative Prompt" at bounding box center [200, 186] width 228 height 29
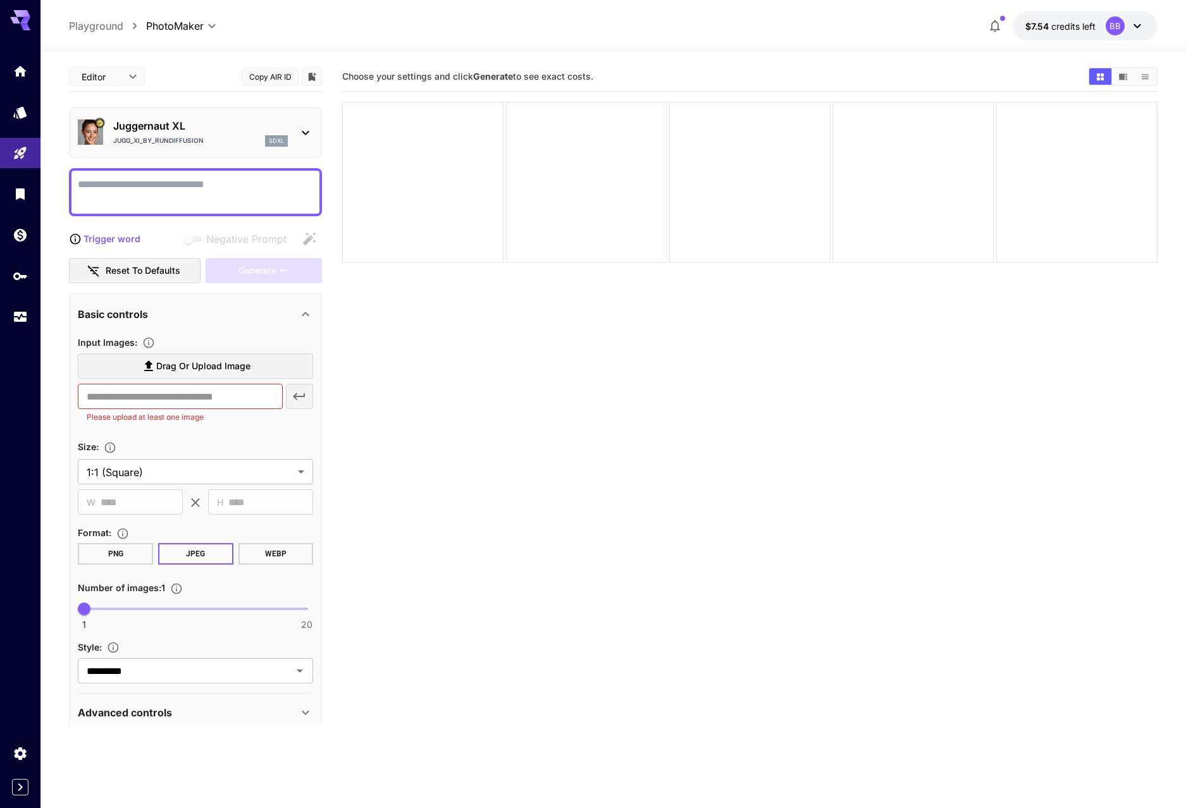
click at [544, 409] on section "Choose your settings and click Generate to see exact costs." at bounding box center [749, 466] width 815 height 808
click at [233, 196] on textarea "Negative Prompt" at bounding box center [195, 192] width 235 height 30
